Goal: Check status: Check status

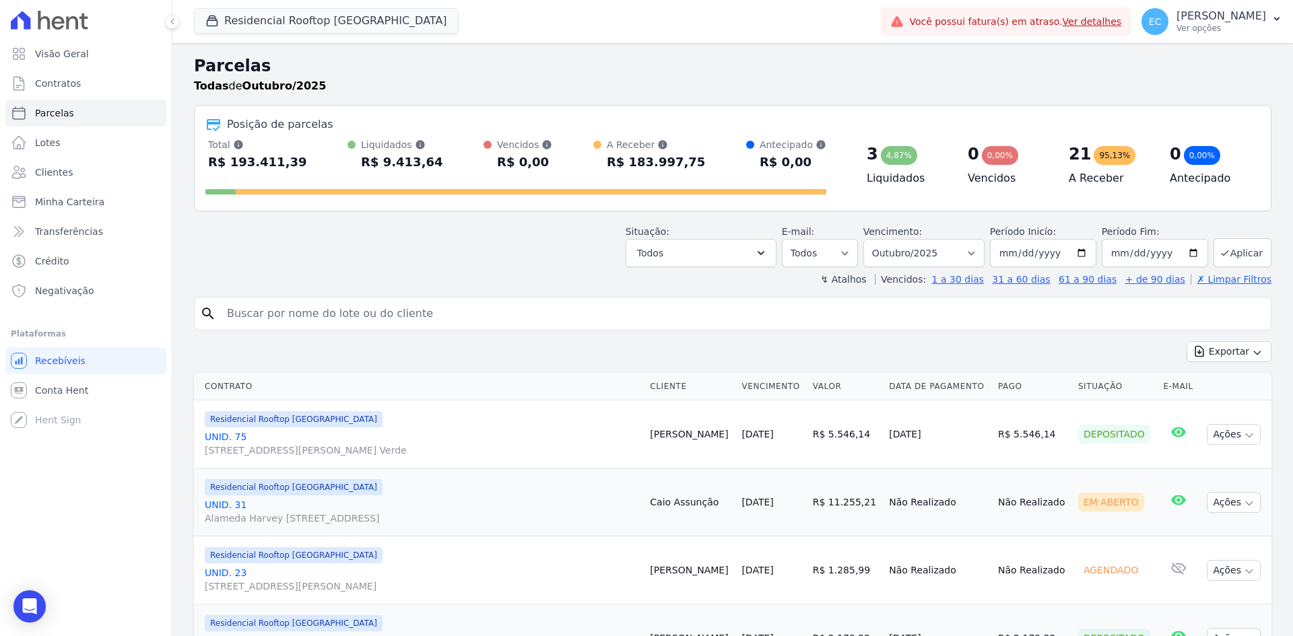
select select
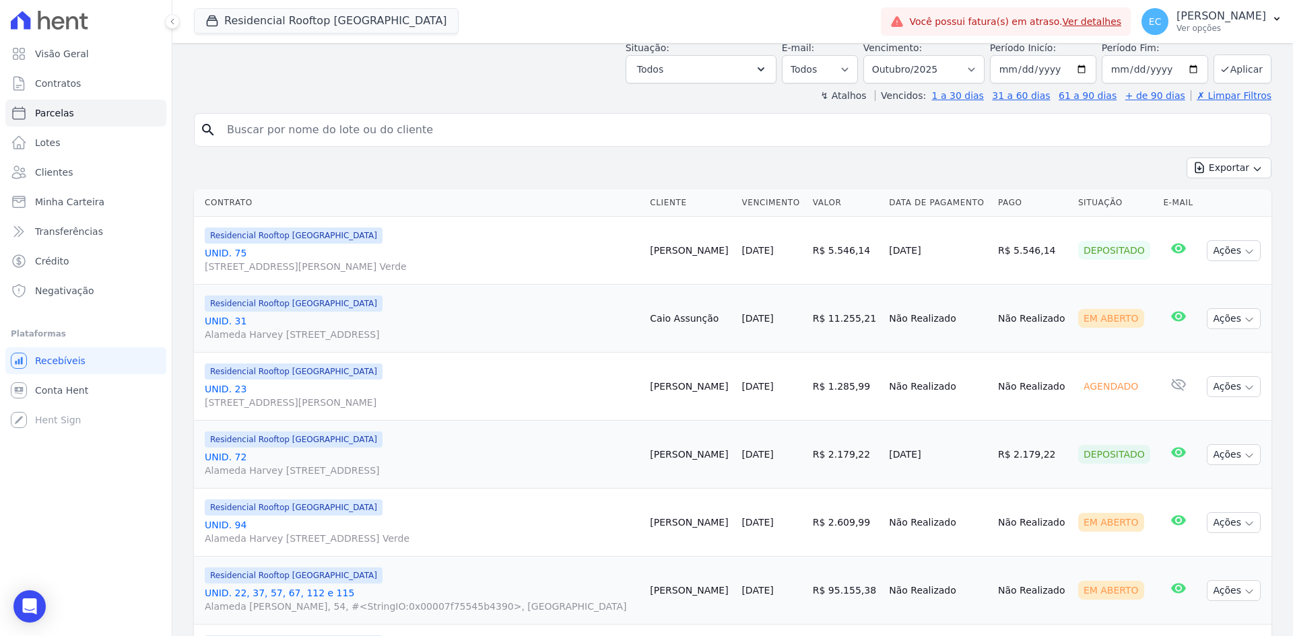
scroll to position [158, 0]
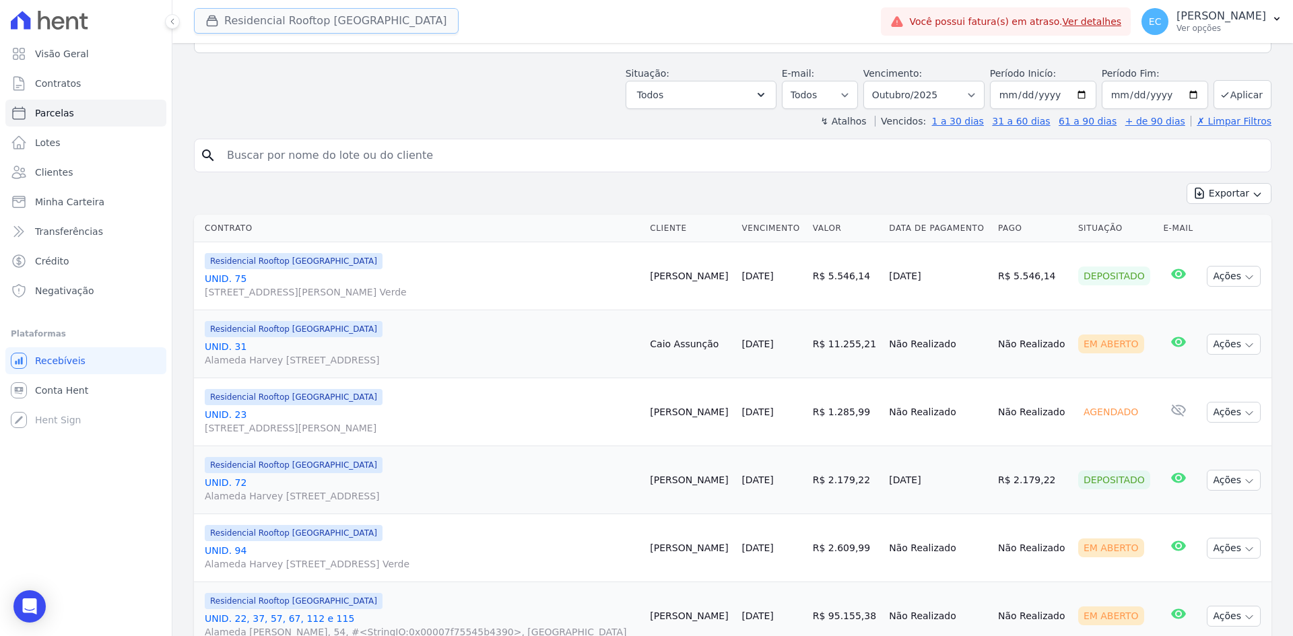
click at [226, 25] on button "Residencial Rooftop [GEOGRAPHIC_DATA]" at bounding box center [326, 21] width 265 height 26
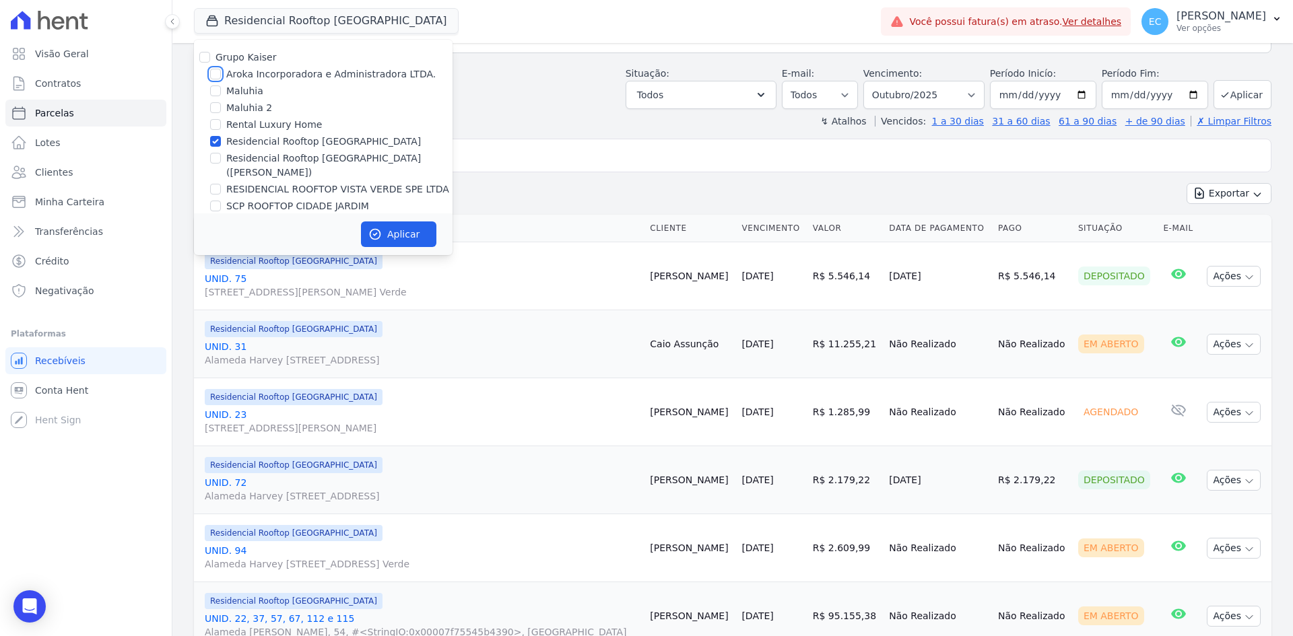
click at [213, 74] on input "Aroka Incorporadora e Administradora LTDA." at bounding box center [215, 74] width 11 height 11
checkbox input "true"
click at [216, 141] on input "Residencial Rooftop [GEOGRAPHIC_DATA]" at bounding box center [215, 141] width 11 height 11
checkbox input "false"
click at [388, 228] on button "Aplicar" at bounding box center [398, 235] width 75 height 26
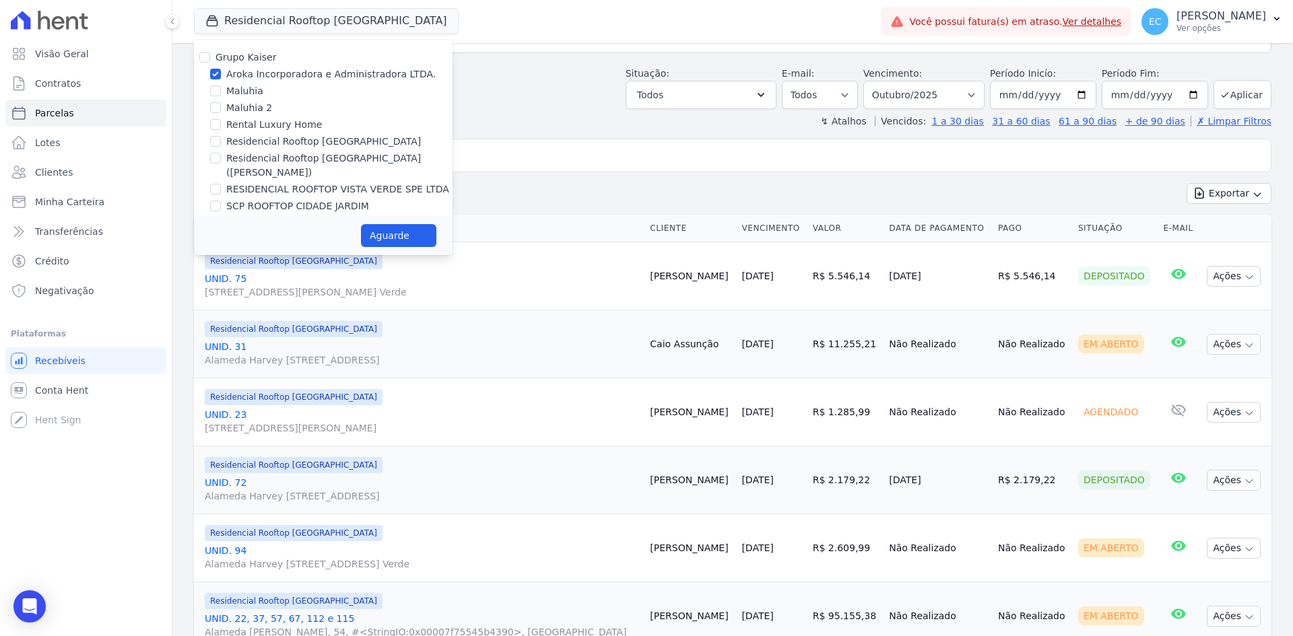
select select
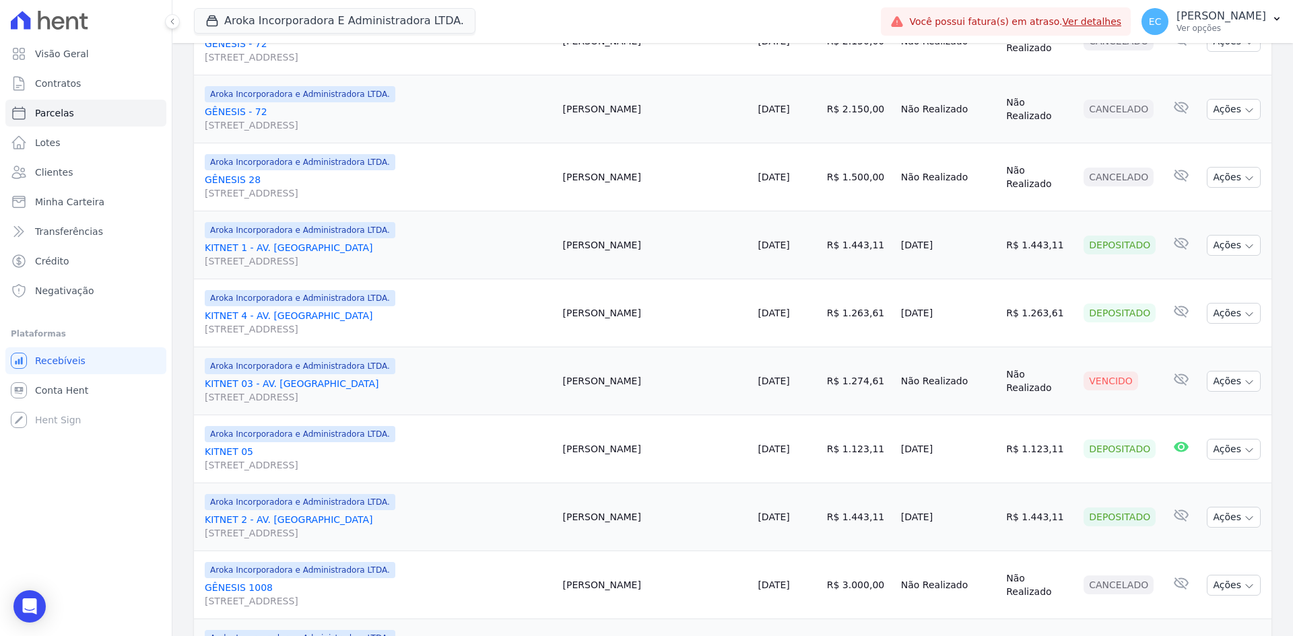
scroll to position [337, 0]
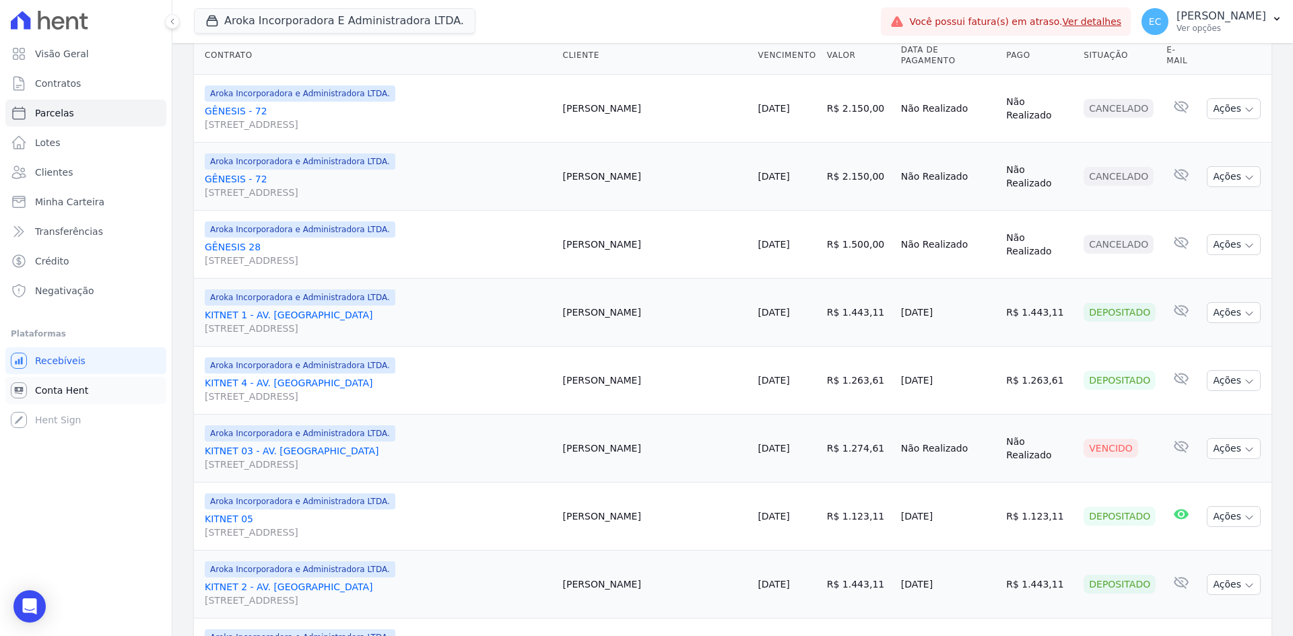
click at [110, 389] on link "Conta Hent" at bounding box center [85, 390] width 161 height 27
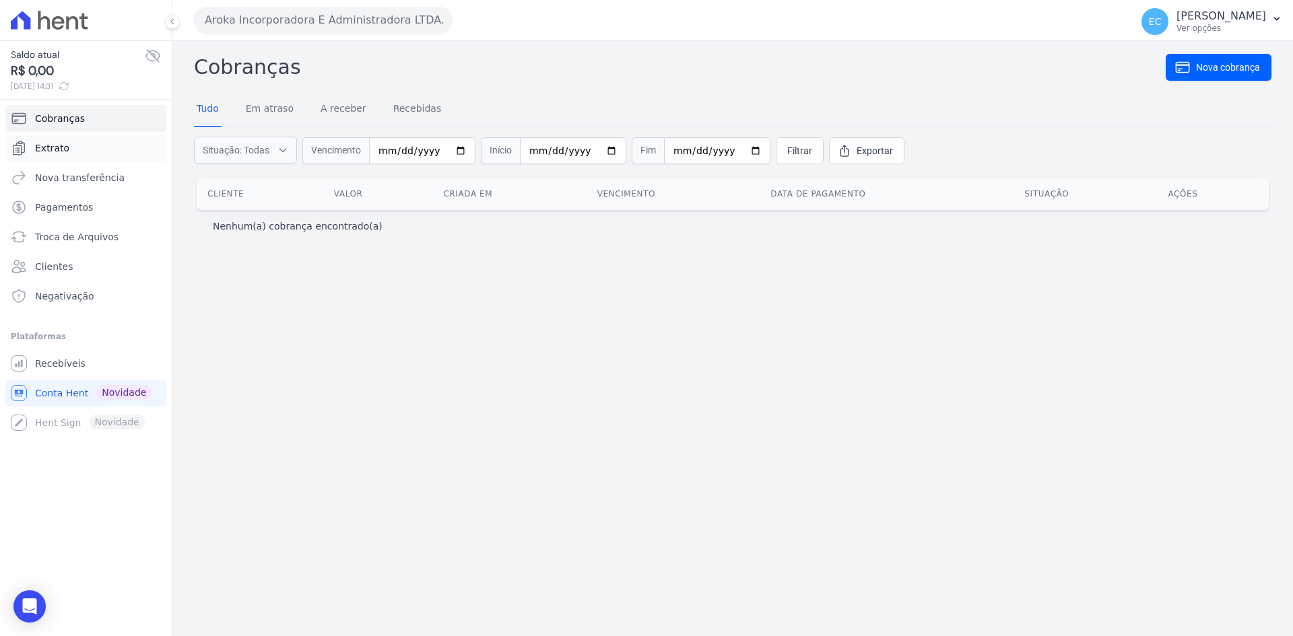
click at [46, 143] on span "Extrato" at bounding box center [52, 147] width 34 height 13
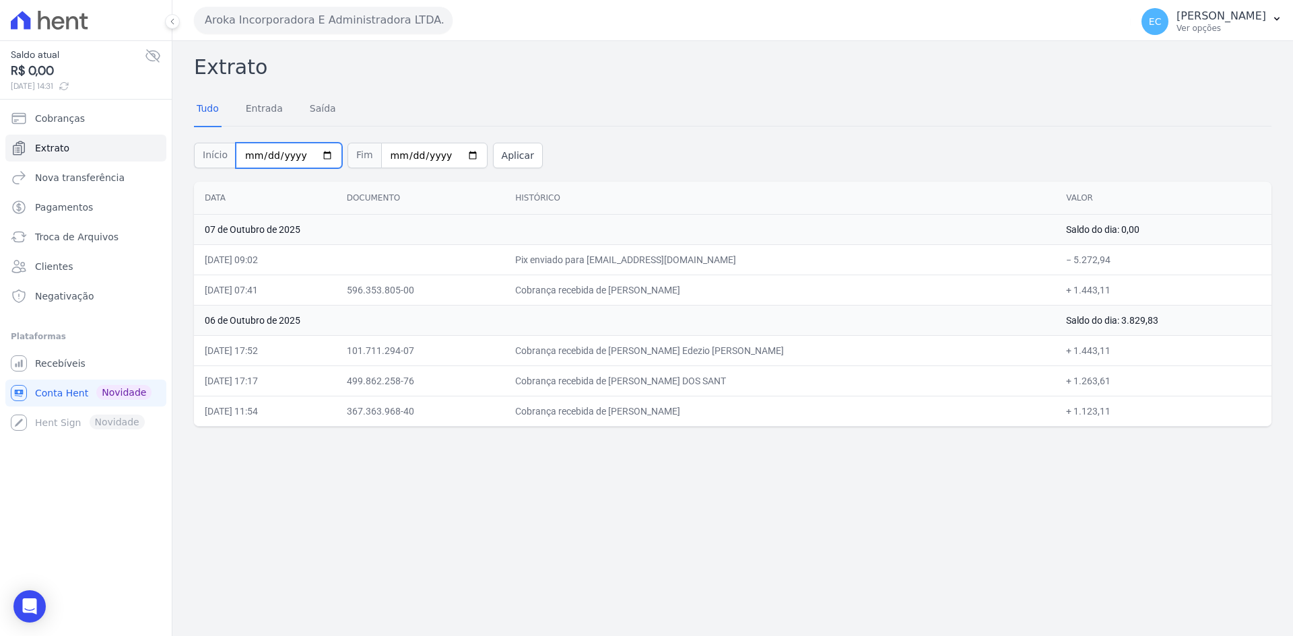
click at [246, 156] on input "2025-10-01" at bounding box center [289, 156] width 106 height 26
type input "2025-10-20"
type input "[DATE]"
click at [493, 147] on button "Aplicar" at bounding box center [518, 156] width 50 height 26
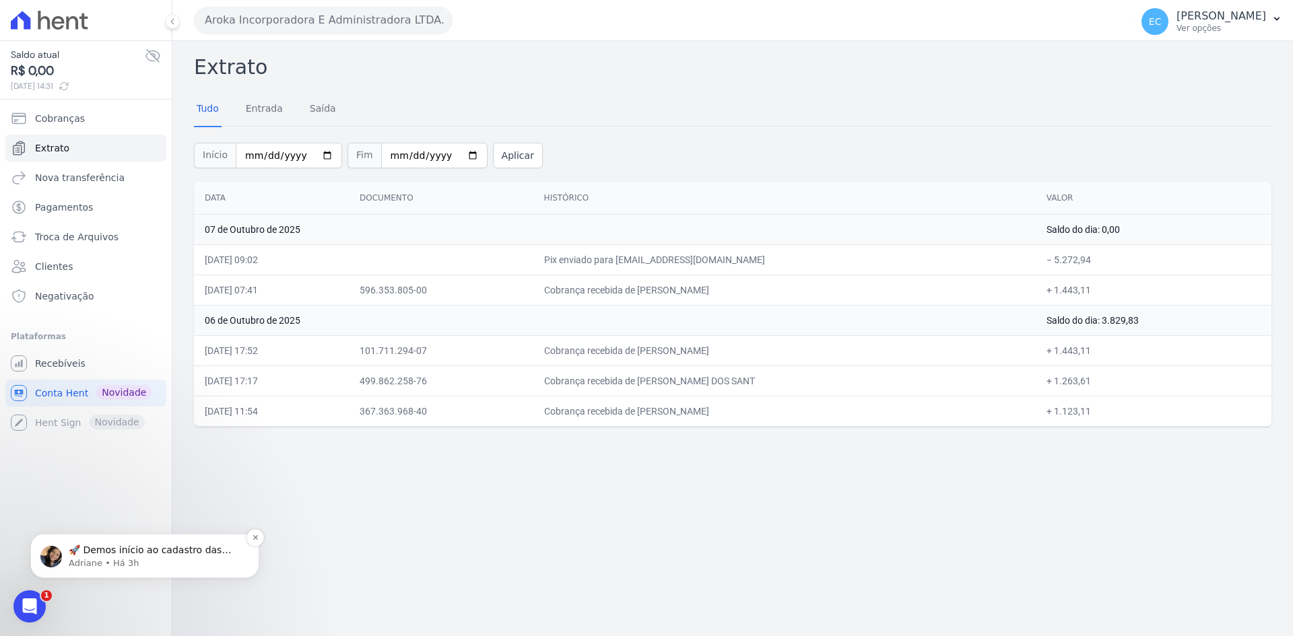
click at [162, 541] on div "🚀 Demos início ao cadastro das Contas Digitais Arke! Iniciamos a abertura para …" at bounding box center [144, 556] width 229 height 44
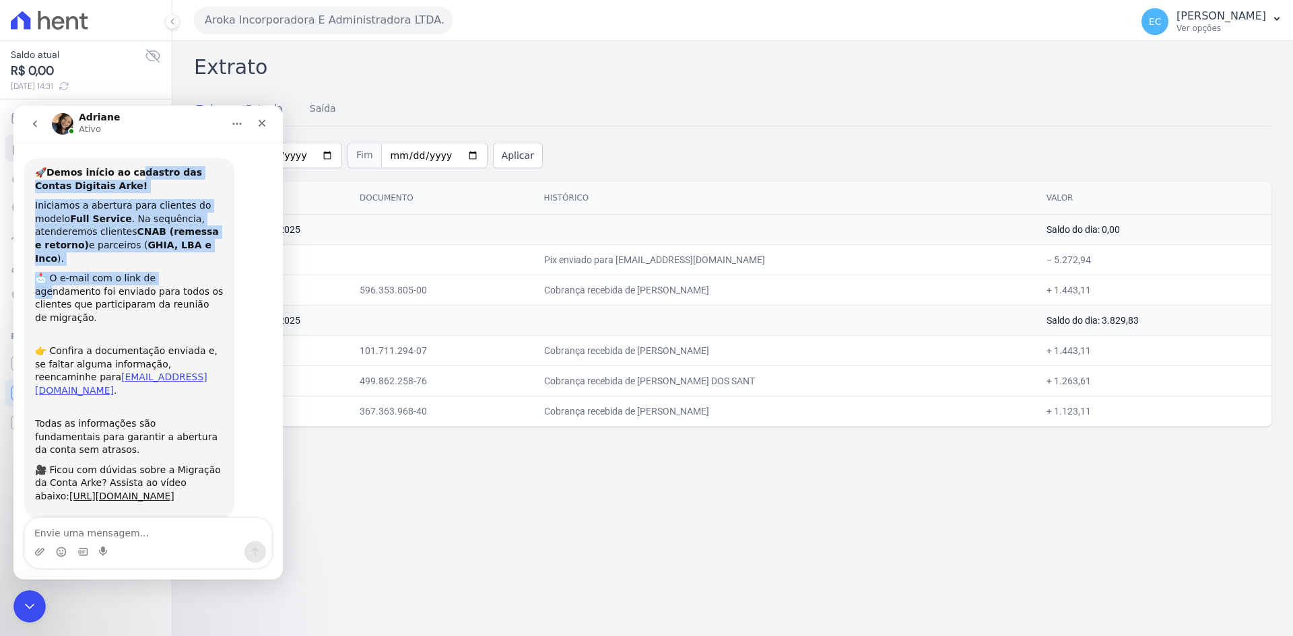
drag, startPoint x: 129, startPoint y: 171, endPoint x: 161, endPoint y: 267, distance: 100.7
click at [161, 267] on div "🚀 Demos início ao cadastro das Contas Digitais Arke! Iniciamos a abertura para …" at bounding box center [129, 334] width 189 height 337
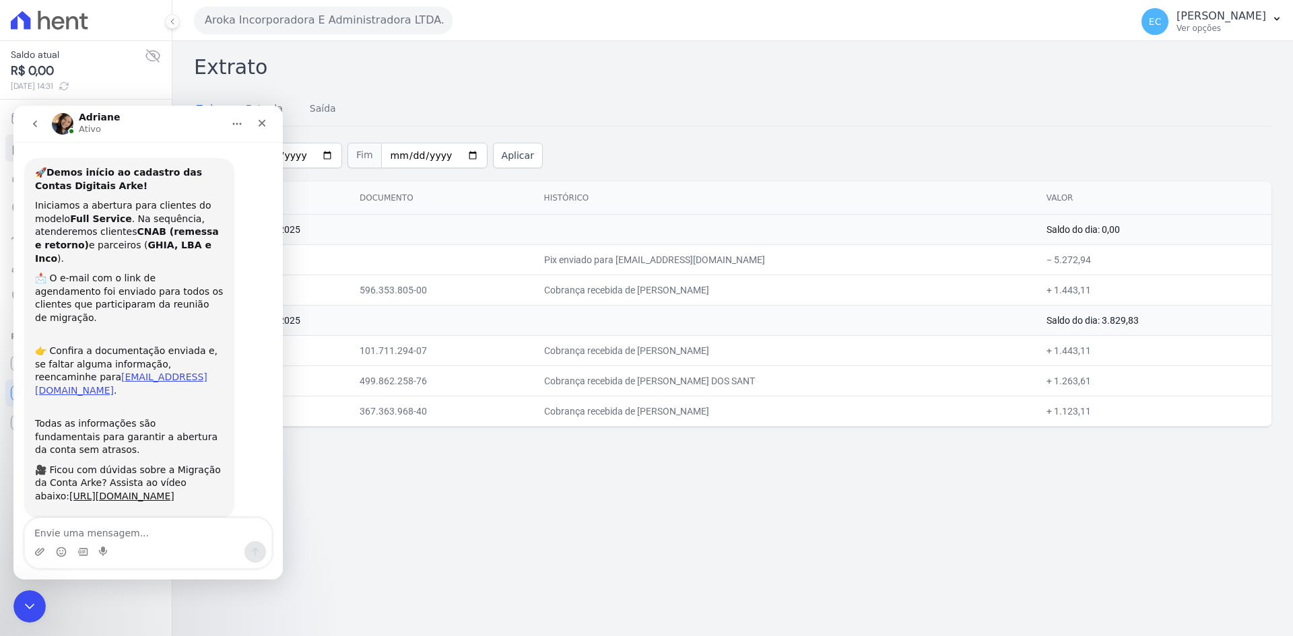
click at [228, 306] on div "🚀 Demos início ao cadastro das Contas Digitais Arke! Iniciamos a abertura para …" at bounding box center [129, 338] width 210 height 360
click at [265, 123] on icon "Fechar" at bounding box center [262, 123] width 11 height 11
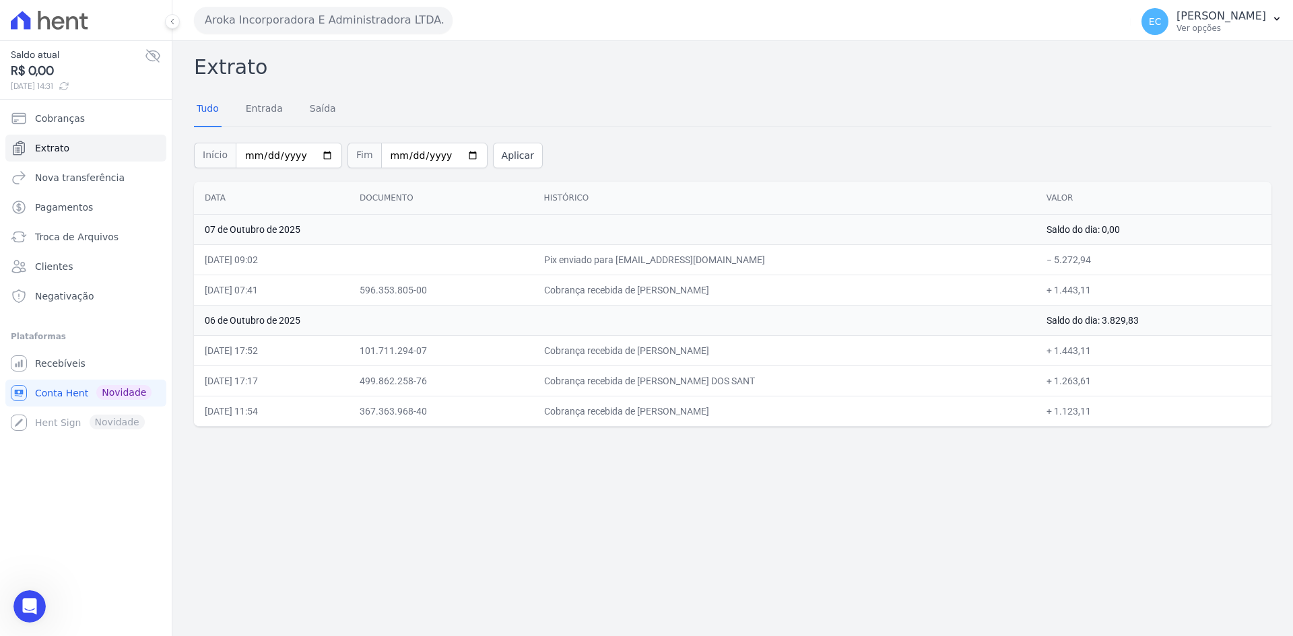
scroll to position [28, 0]
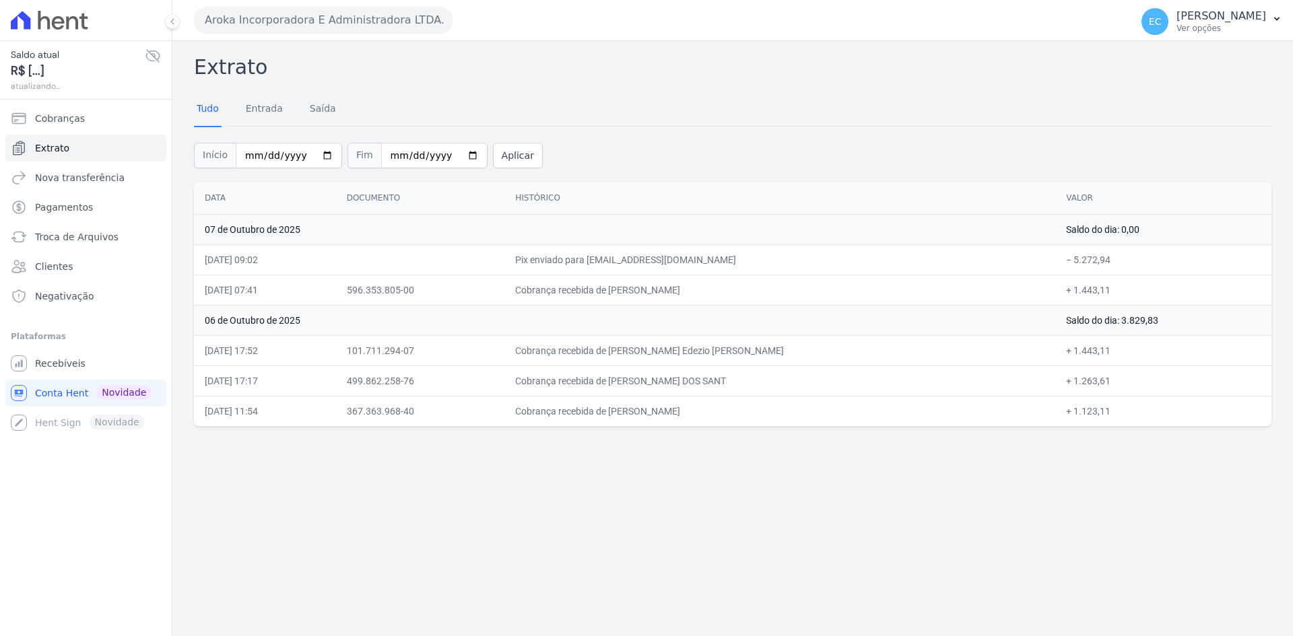
click at [251, 13] on button "Aroka Incorporadora E Administradora LTDA." at bounding box center [323, 20] width 259 height 27
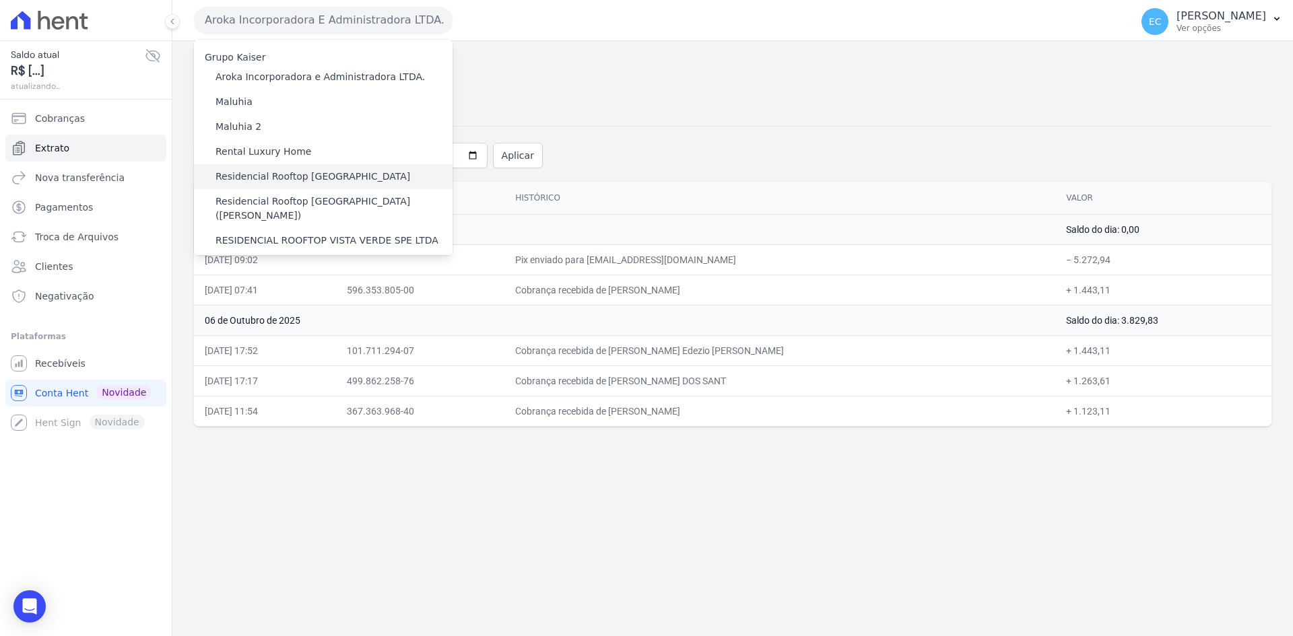
click at [301, 176] on label "Residencial Rooftop [GEOGRAPHIC_DATA]" at bounding box center [312, 177] width 195 height 14
click at [0, 0] on input "Residencial Rooftop [GEOGRAPHIC_DATA]" at bounding box center [0, 0] width 0 height 0
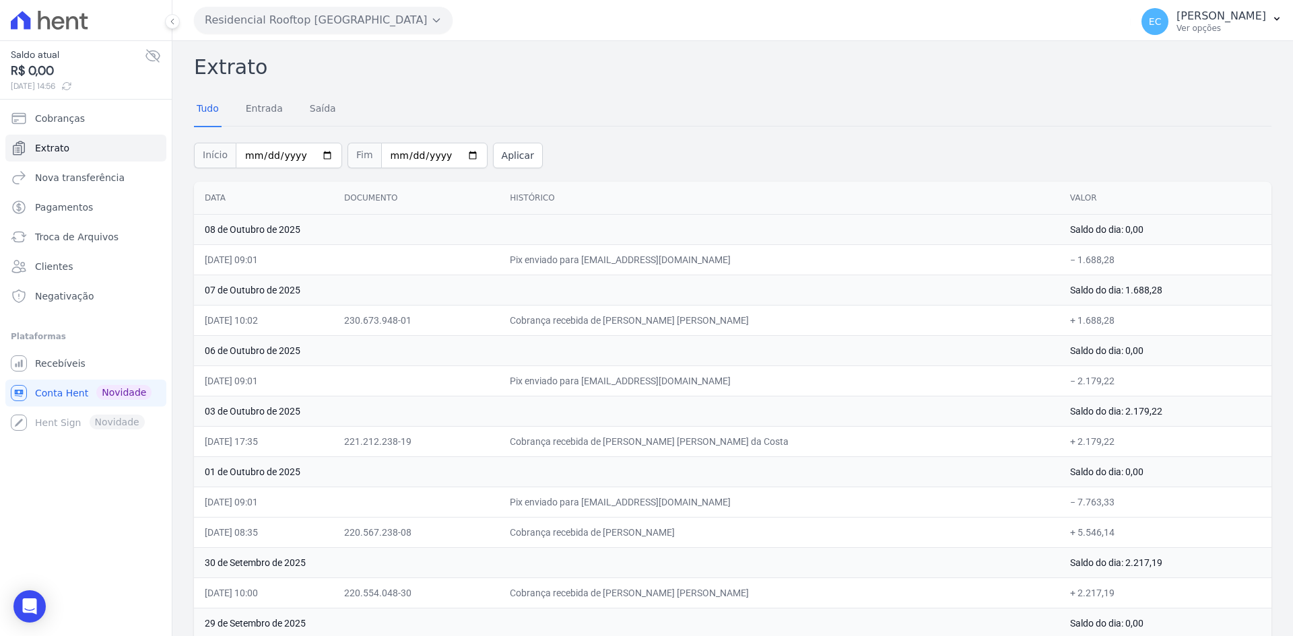
click at [310, 26] on button "Residencial Rooftop [GEOGRAPHIC_DATA]" at bounding box center [323, 20] width 259 height 27
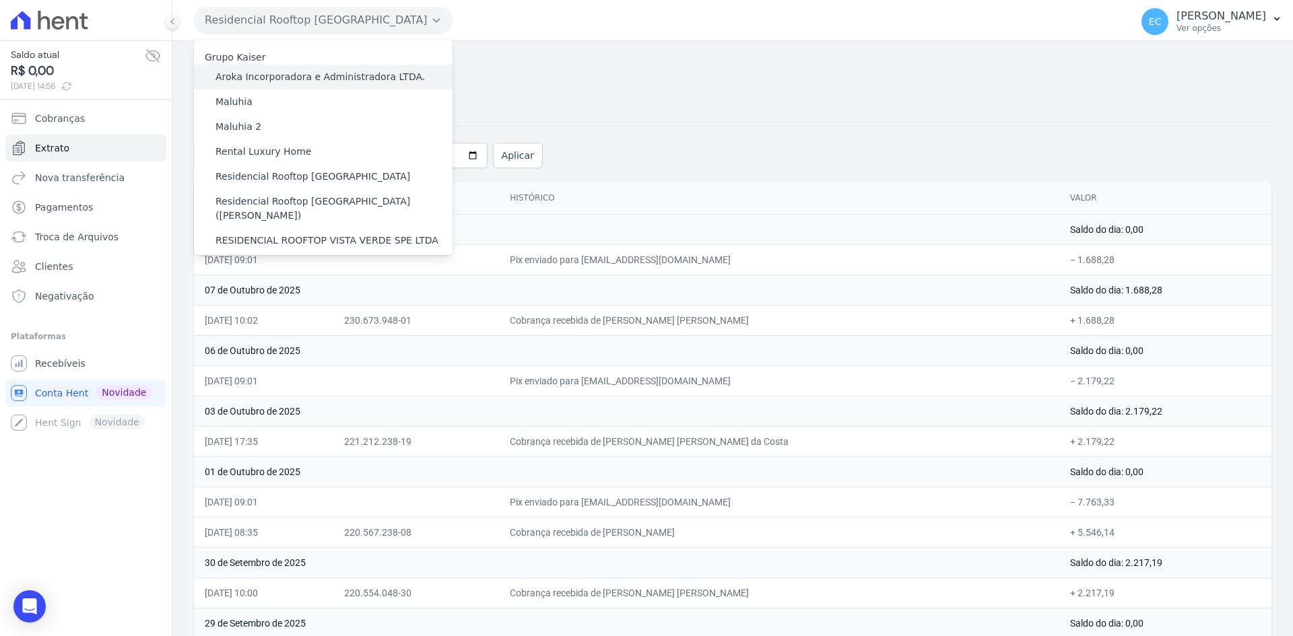
click at [310, 77] on label "Aroka Incorporadora e Administradora LTDA." at bounding box center [319, 77] width 209 height 14
click at [0, 0] on input "Aroka Incorporadora e Administradora LTDA." at bounding box center [0, 0] width 0 height 0
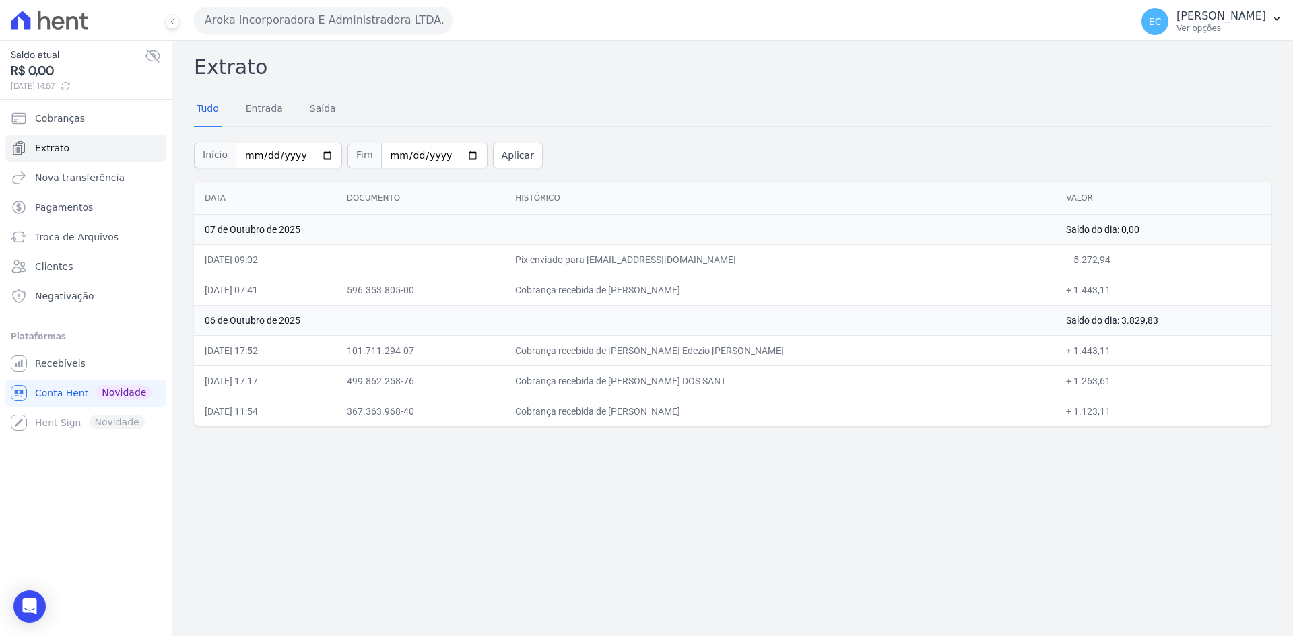
click at [311, 20] on button "Aroka Incorporadora E Administradora LTDA." at bounding box center [323, 20] width 259 height 27
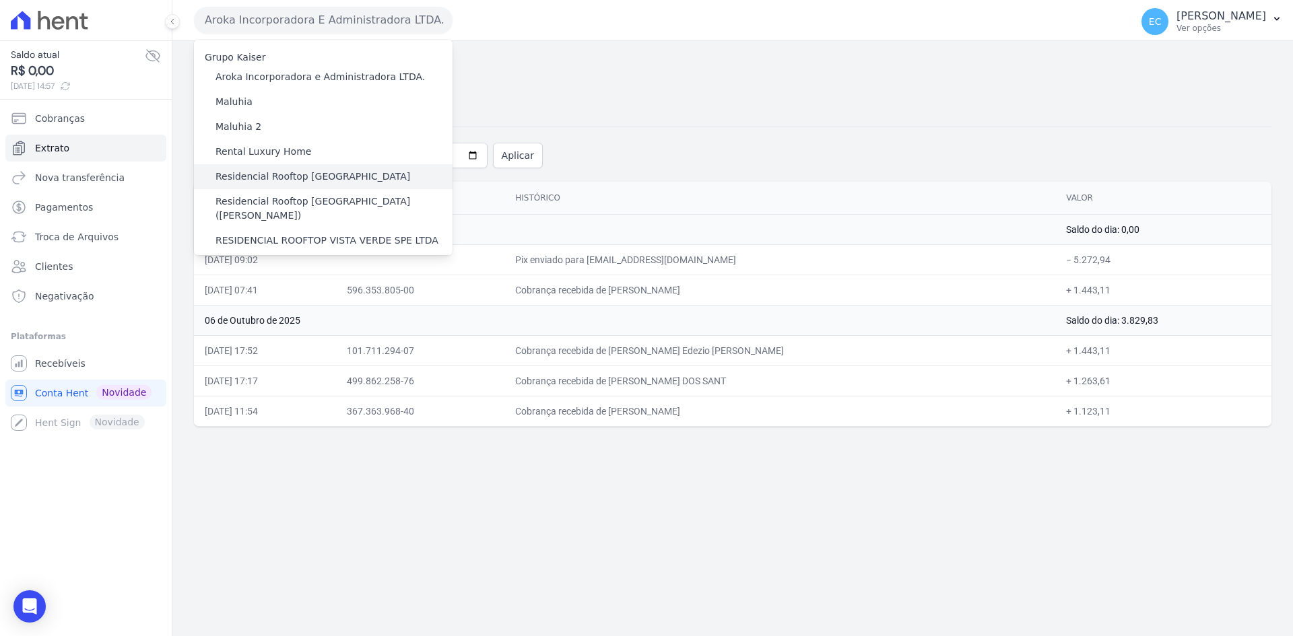
click at [335, 174] on label "Residencial Rooftop [GEOGRAPHIC_DATA]" at bounding box center [312, 177] width 195 height 14
click at [0, 0] on input "Residencial Rooftop [GEOGRAPHIC_DATA]" at bounding box center [0, 0] width 0 height 0
